Goal: Task Accomplishment & Management: Use online tool/utility

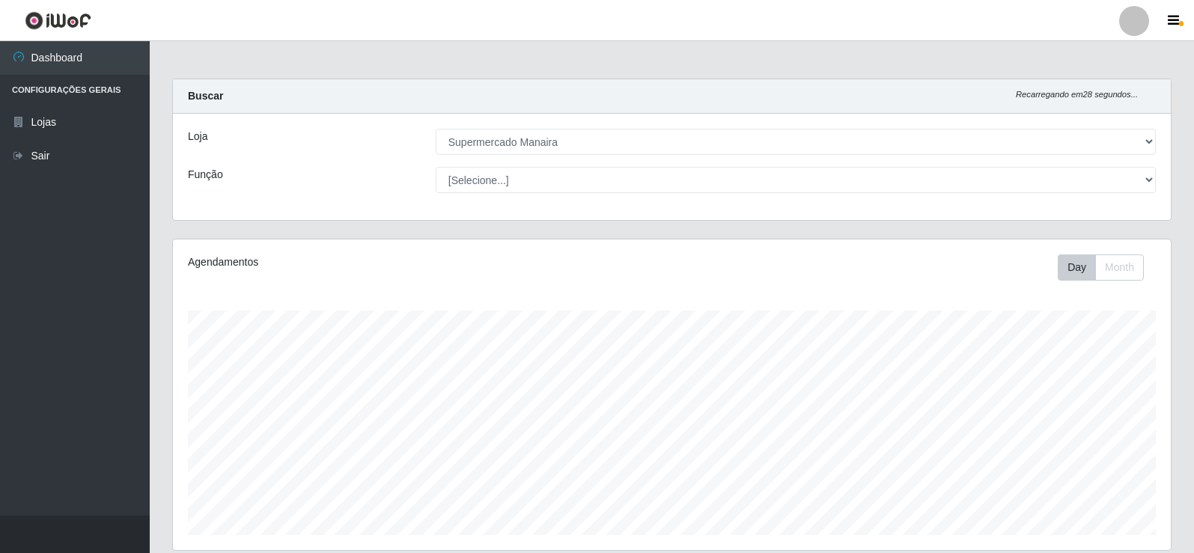
select select "443"
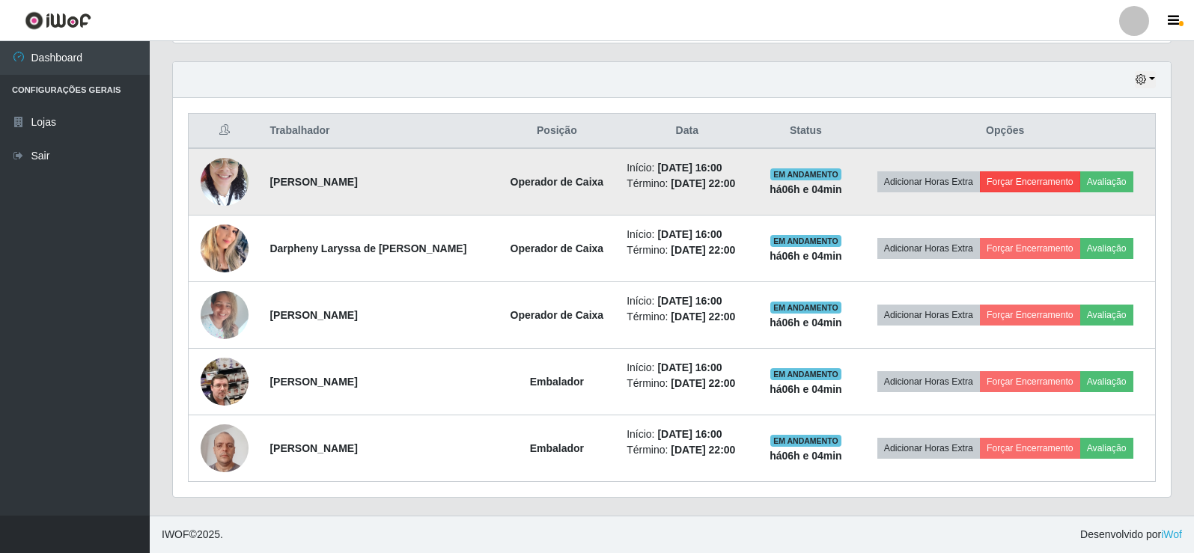
scroll to position [311, 998]
click at [1021, 184] on button "Forçar Encerramento" at bounding box center [1030, 181] width 100 height 21
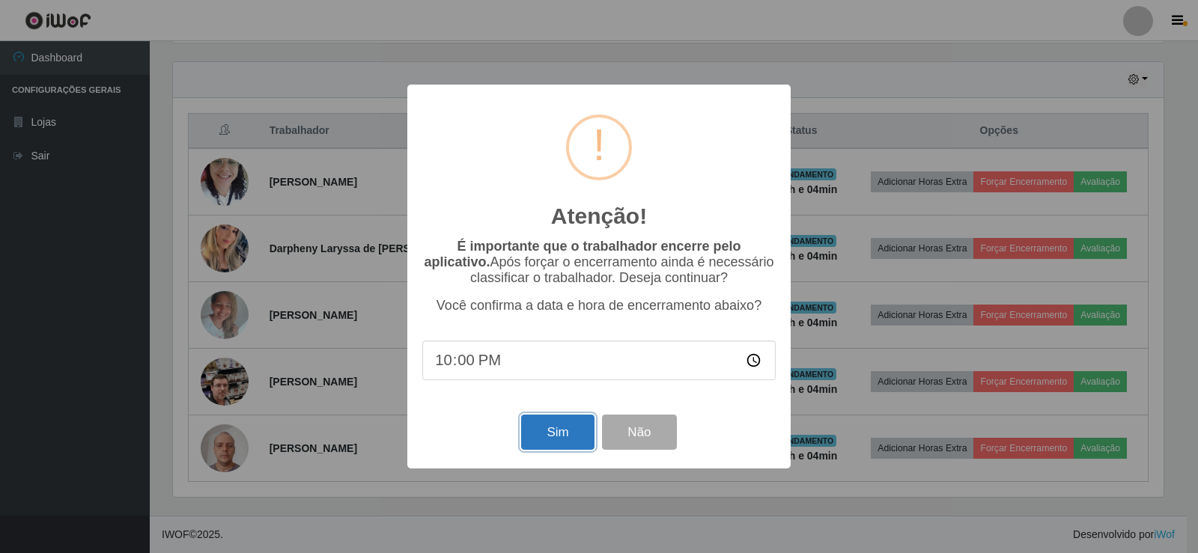
click at [562, 442] on button "Sim" at bounding box center [557, 432] width 73 height 35
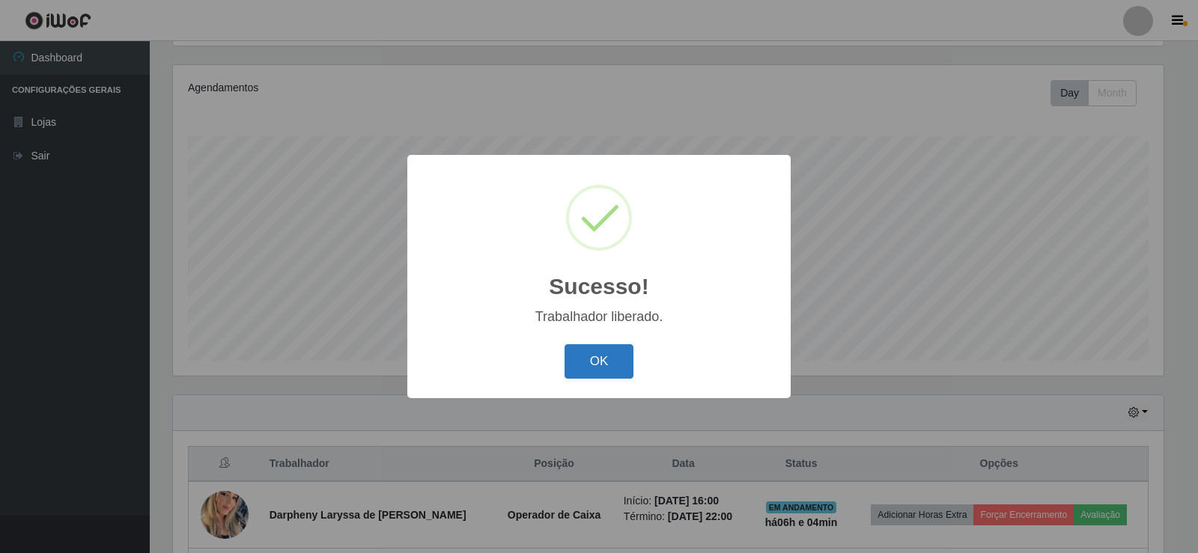
drag, startPoint x: 622, startPoint y: 368, endPoint x: 906, endPoint y: 359, distance: 283.9
click at [623, 368] on button "OK" at bounding box center [600, 361] width 70 height 35
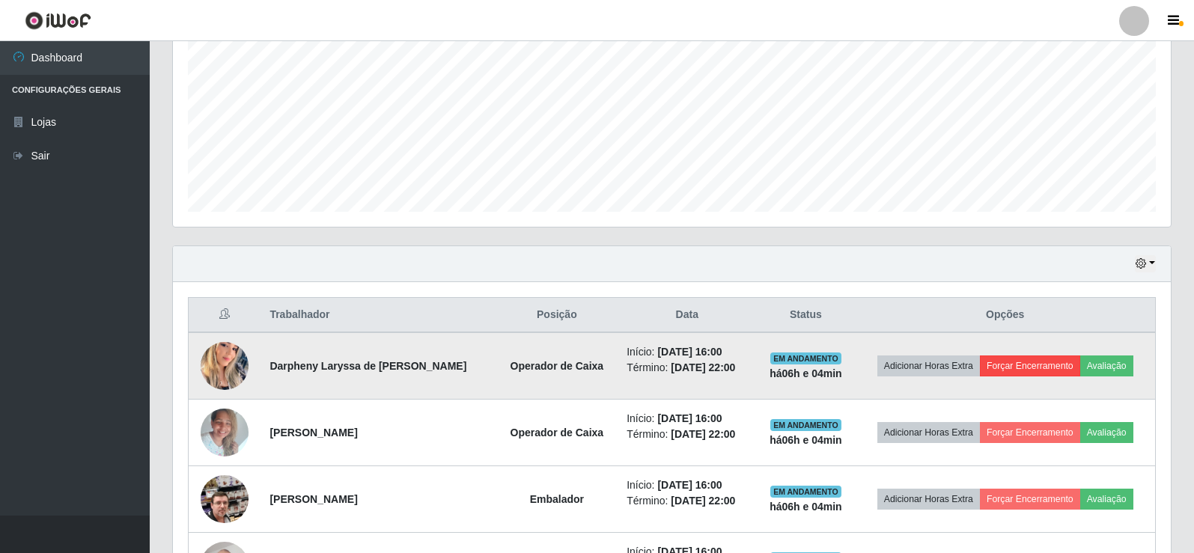
scroll to position [324, 0]
click at [1022, 368] on button "Forçar Encerramento" at bounding box center [1030, 365] width 100 height 21
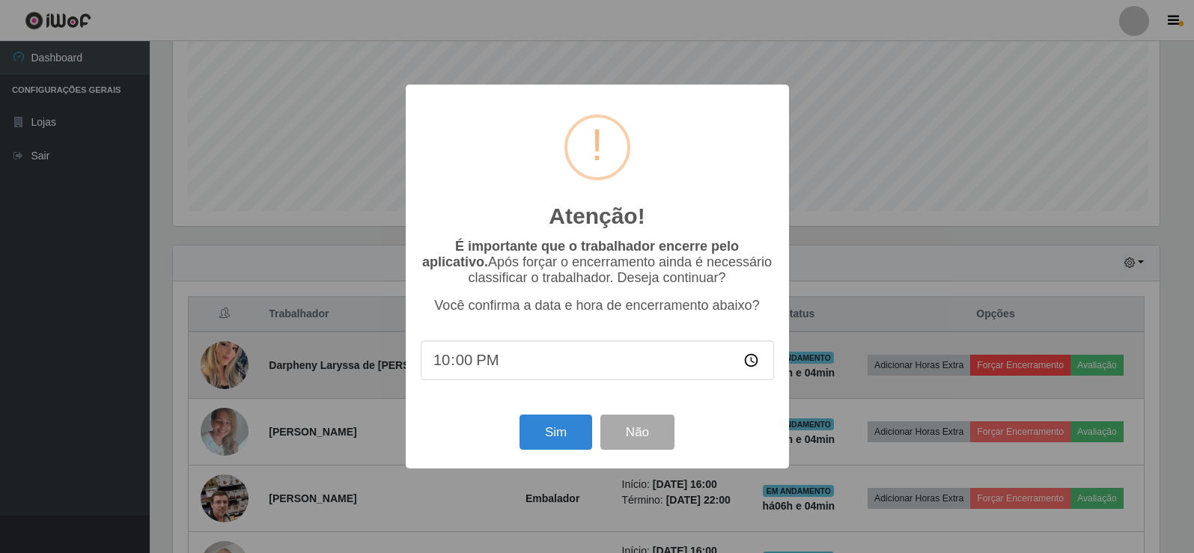
scroll to position [311, 991]
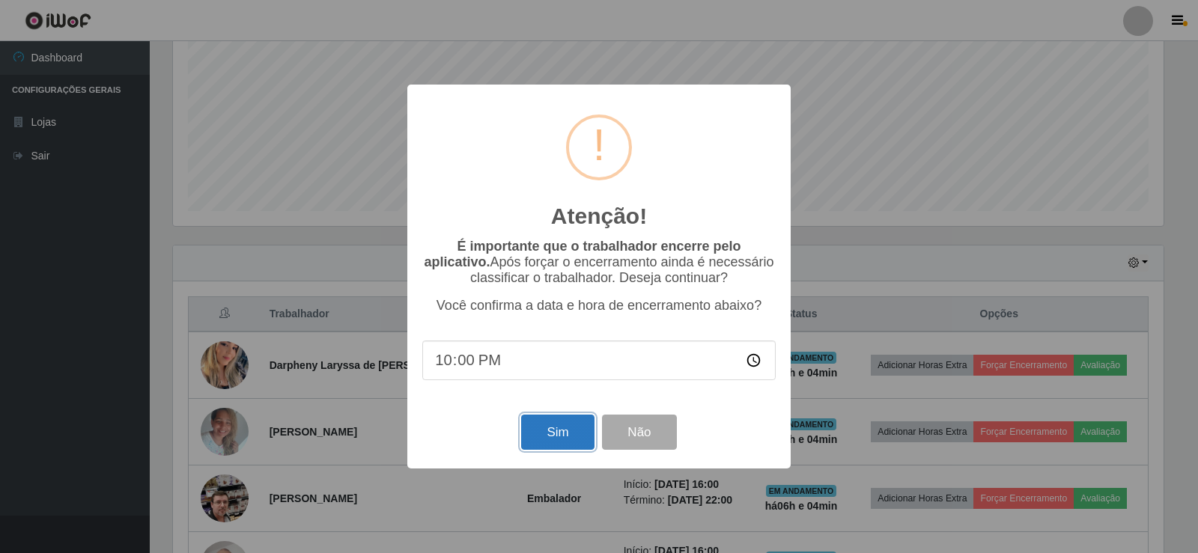
click at [571, 440] on button "Sim" at bounding box center [557, 432] width 73 height 35
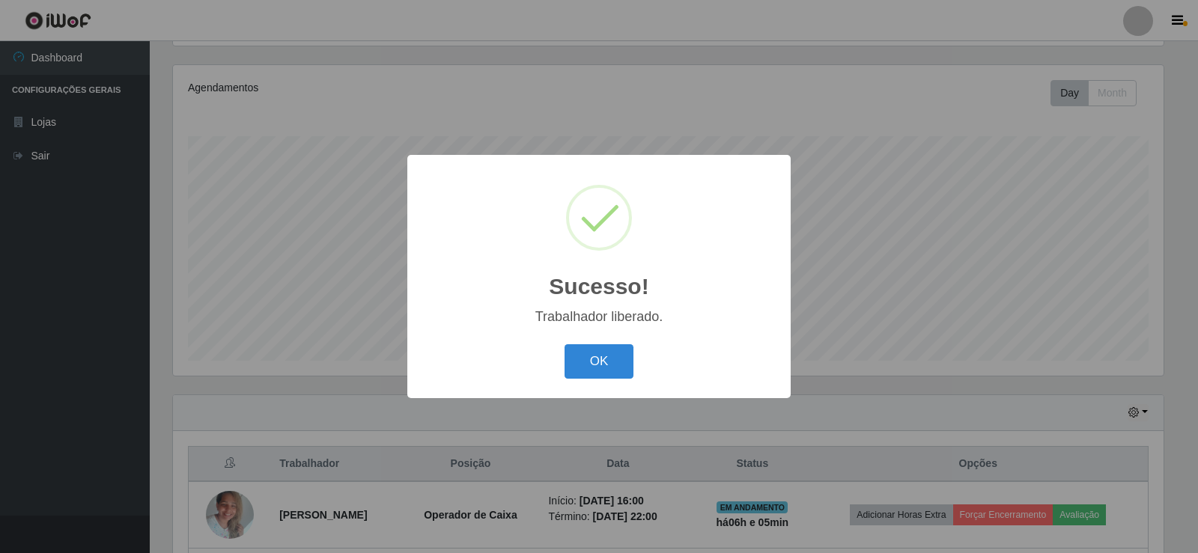
drag, startPoint x: 603, startPoint y: 377, endPoint x: 697, endPoint y: 398, distance: 96.1
click at [603, 377] on button "OK" at bounding box center [600, 361] width 70 height 35
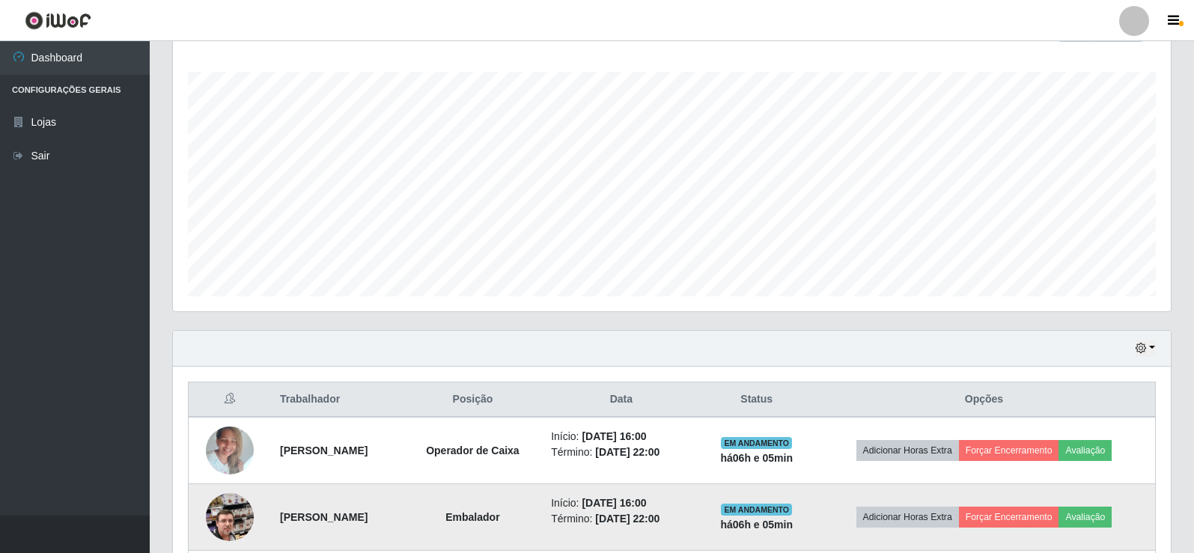
scroll to position [324, 0]
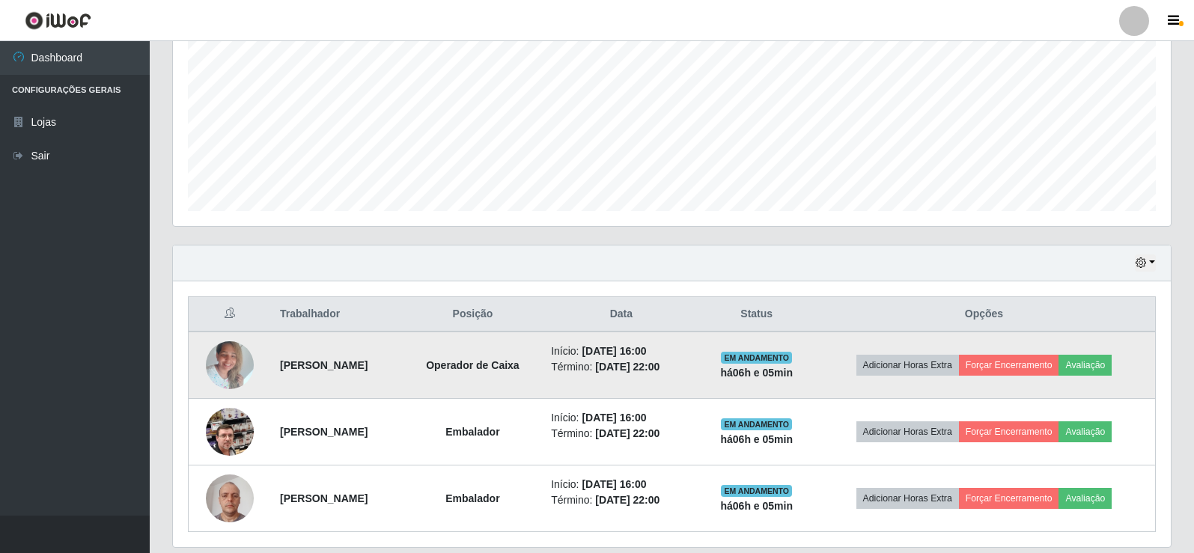
click at [1036, 381] on td "Adicionar Horas Extra Forçar Encerramento Avaliação" at bounding box center [984, 365] width 343 height 67
click at [1030, 365] on button "Forçar Encerramento" at bounding box center [1009, 365] width 100 height 21
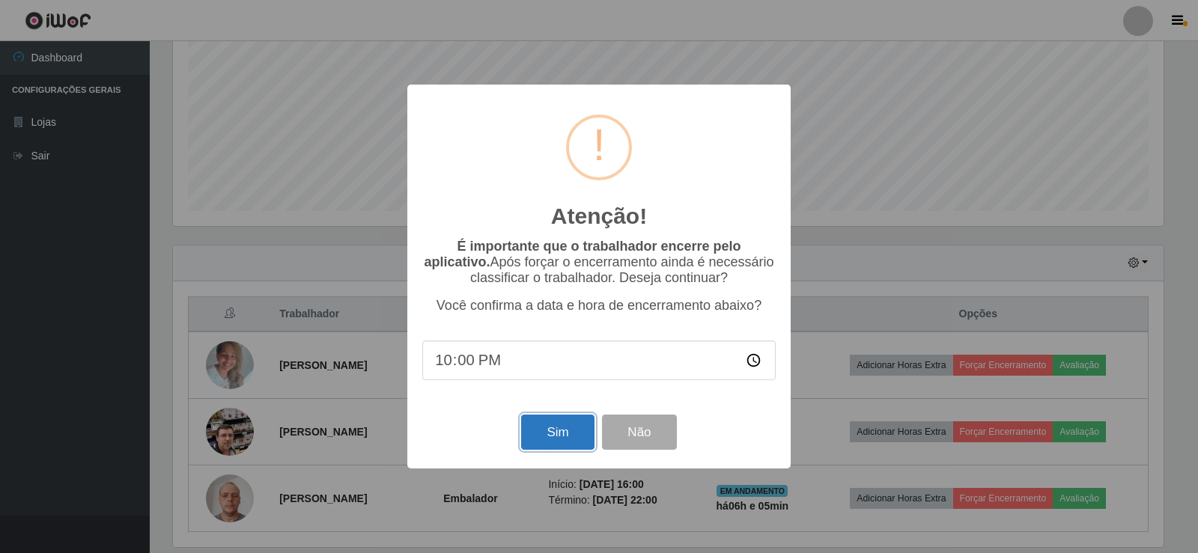
click at [584, 437] on button "Sim" at bounding box center [557, 432] width 73 height 35
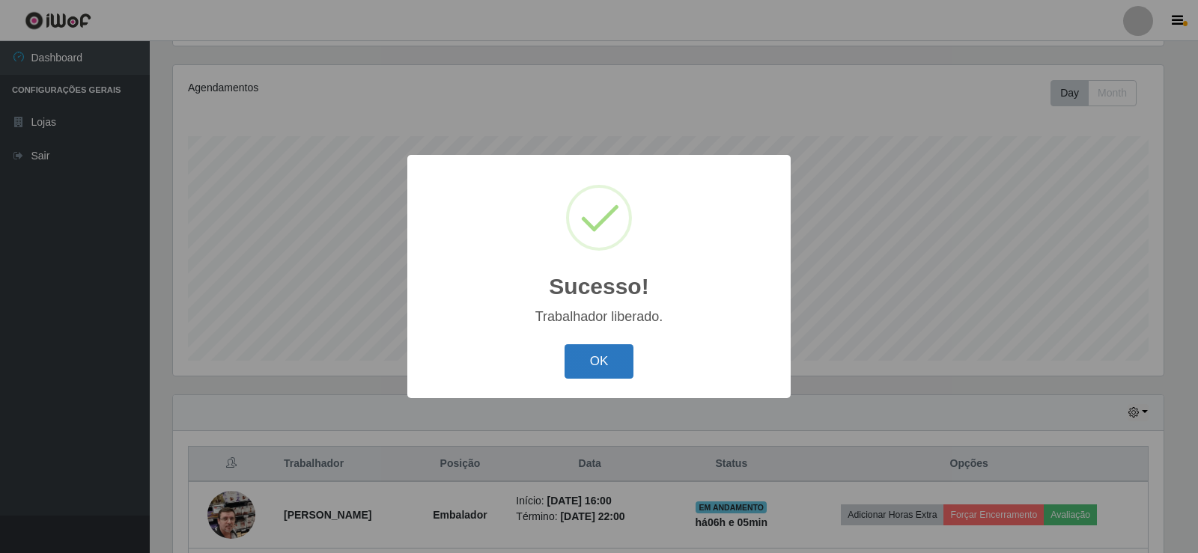
click at [620, 369] on button "OK" at bounding box center [600, 361] width 70 height 35
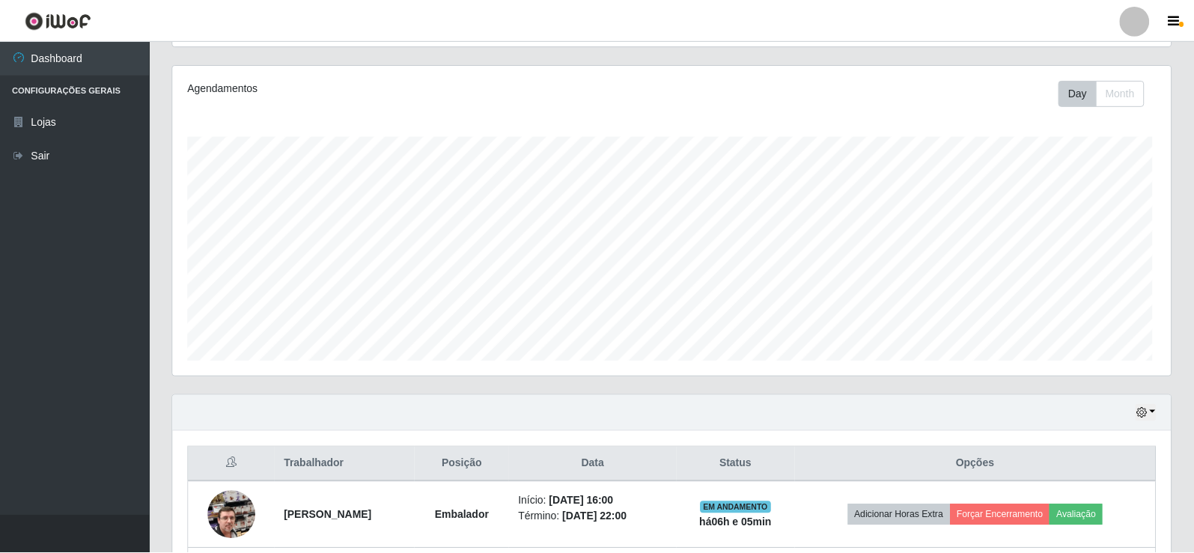
scroll to position [0, 0]
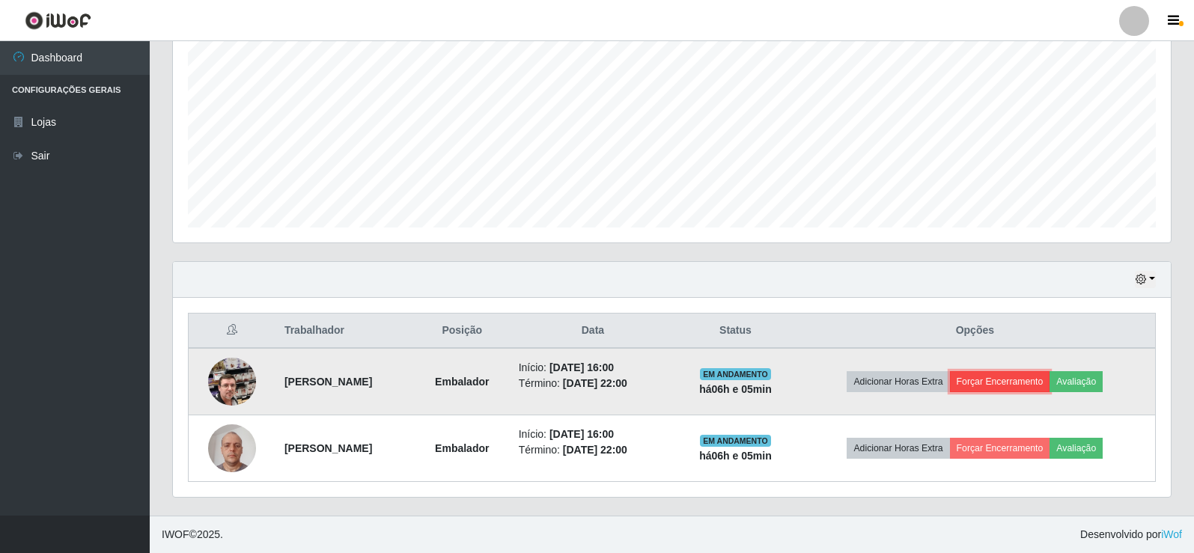
click at [1012, 387] on button "Forçar Encerramento" at bounding box center [1000, 381] width 100 height 21
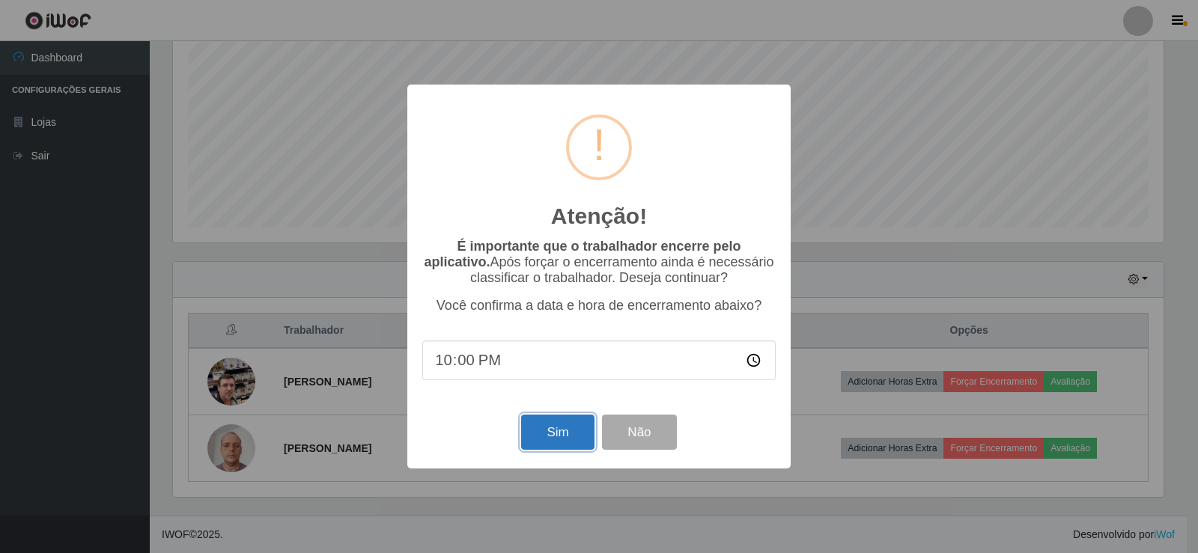
click at [569, 447] on button "Sim" at bounding box center [557, 432] width 73 height 35
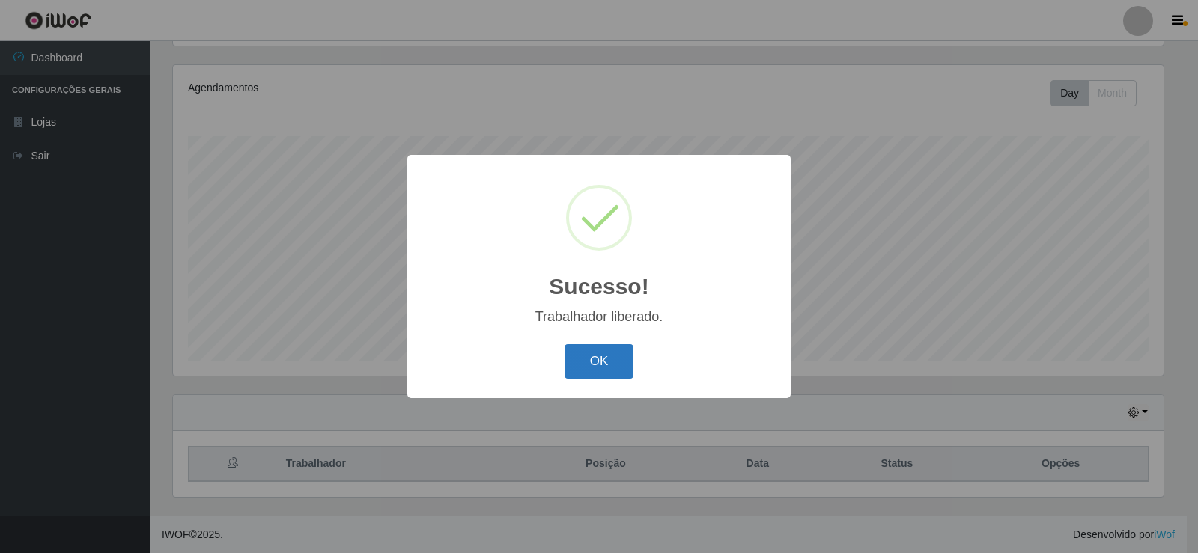
click at [607, 371] on button "OK" at bounding box center [600, 361] width 70 height 35
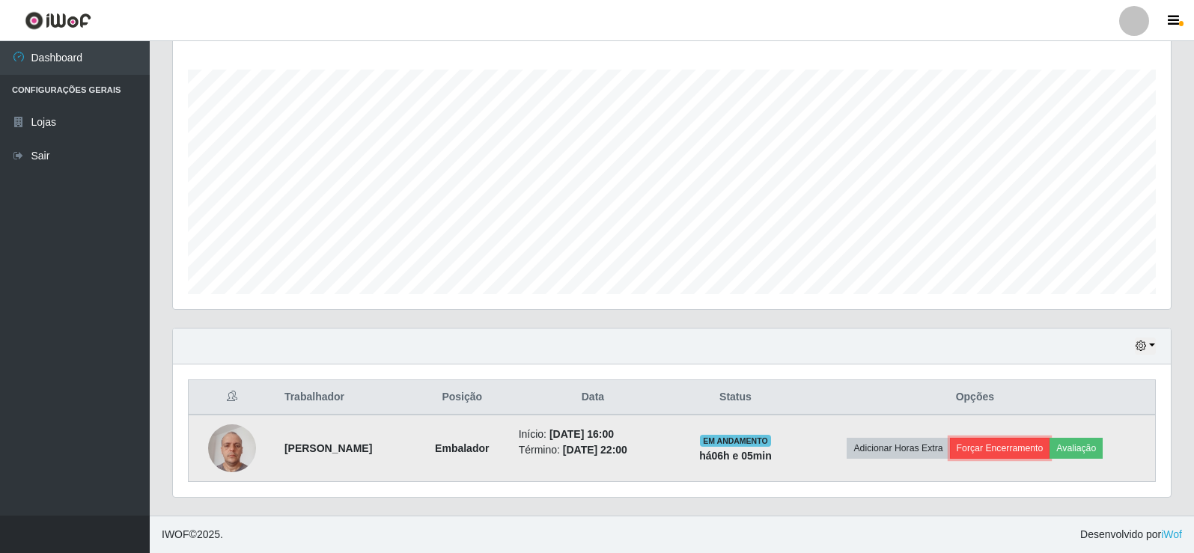
click at [1012, 439] on button "Forçar Encerramento" at bounding box center [1000, 448] width 100 height 21
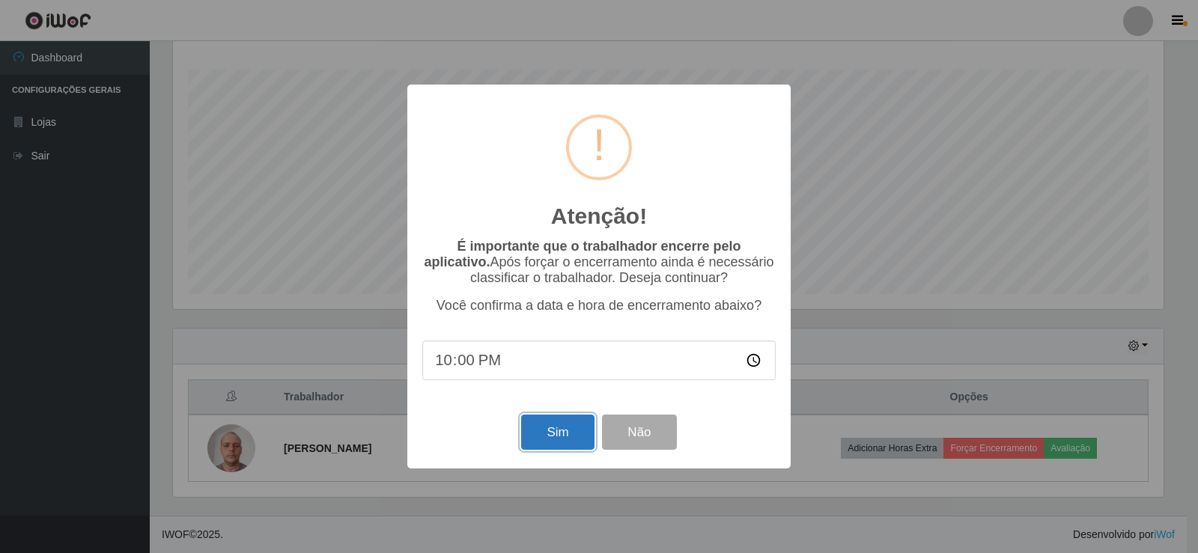
click at [560, 443] on button "Sim" at bounding box center [557, 432] width 73 height 35
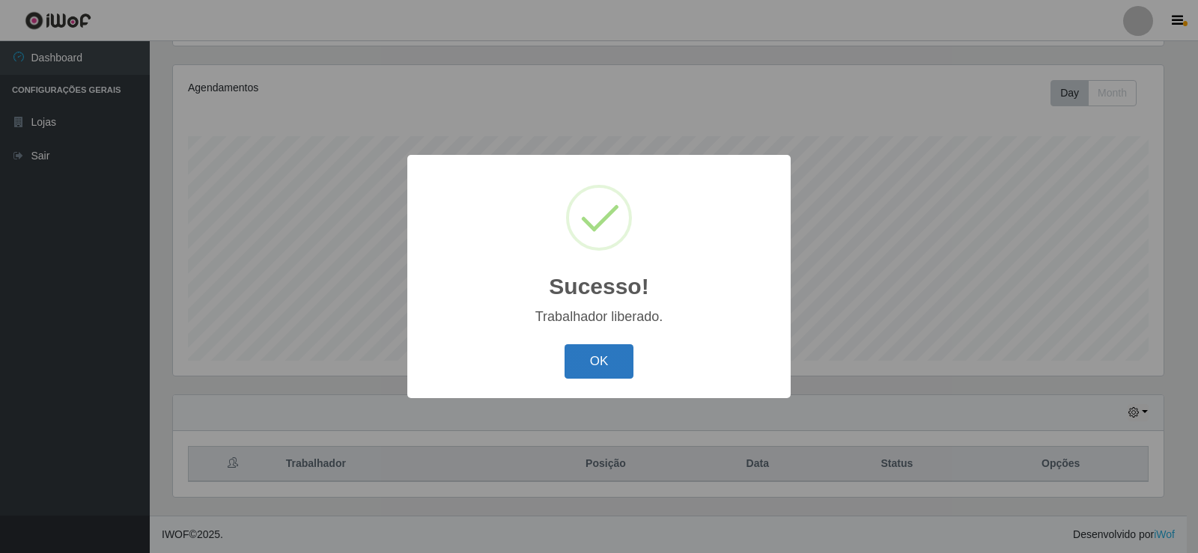
click at [595, 368] on button "OK" at bounding box center [600, 361] width 70 height 35
